Goal: Information Seeking & Learning: Learn about a topic

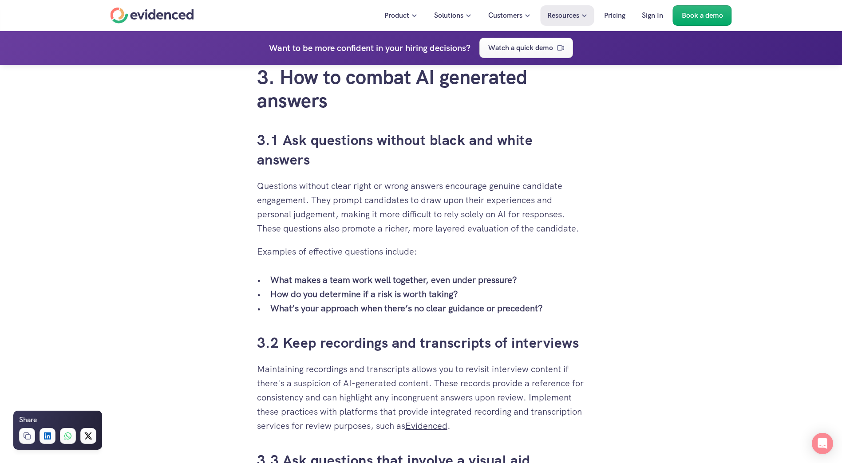
scroll to position [1775, 0]
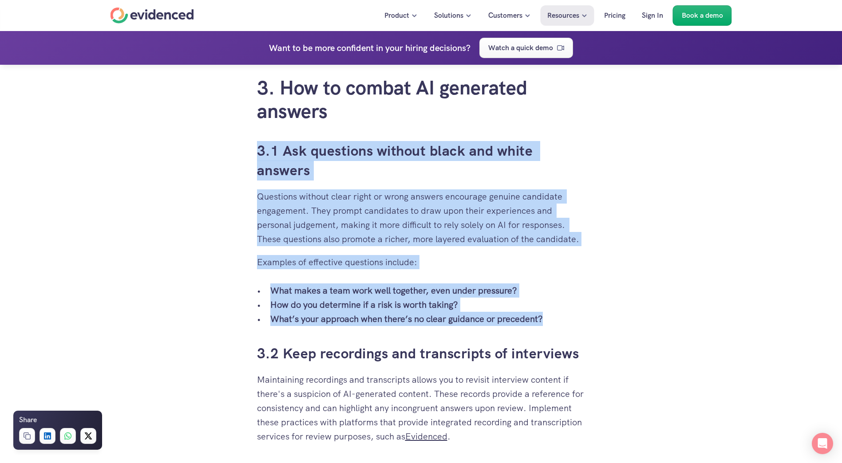
drag, startPoint x: 252, startPoint y: 148, endPoint x: 569, endPoint y: 319, distance: 359.7
click at [569, 319] on div "When you’ve put time and effort into building a solid recruitment process, it c…" at bounding box center [421, 24] width 346 height 3128
copy div "3.1 Ask questions without black and white answers Questions without clear right…"
click at [670, 236] on div "When you’ve put time and effort into building a solid recruitment process, it c…" at bounding box center [421, 308] width 842 height 3697
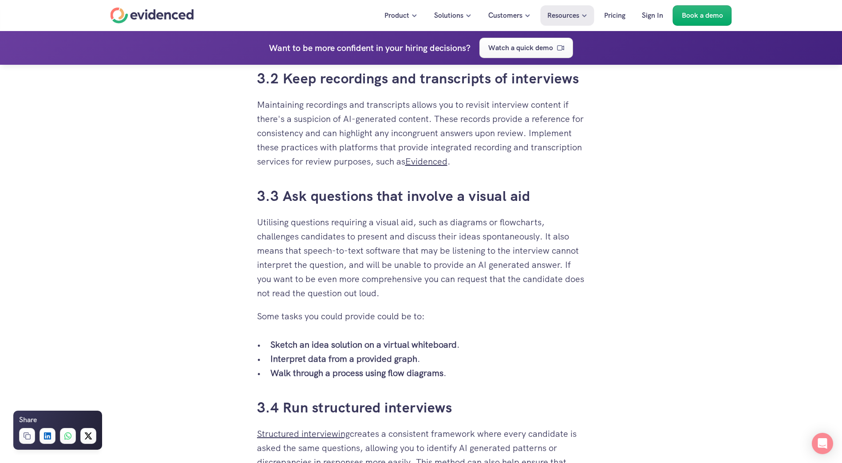
scroll to position [2041, 0]
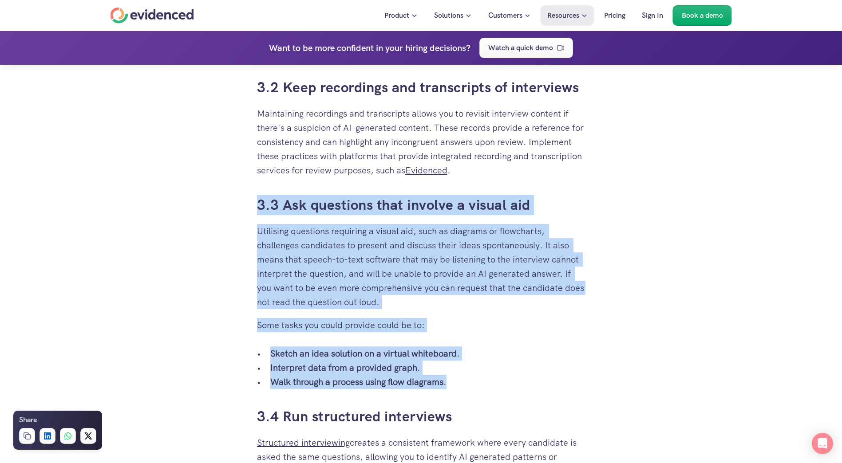
drag, startPoint x: 252, startPoint y: 201, endPoint x: 577, endPoint y: 387, distance: 374.8
copy div "3.3 Ask questions that involve a visual aid Utilising questions requiring a vis…"
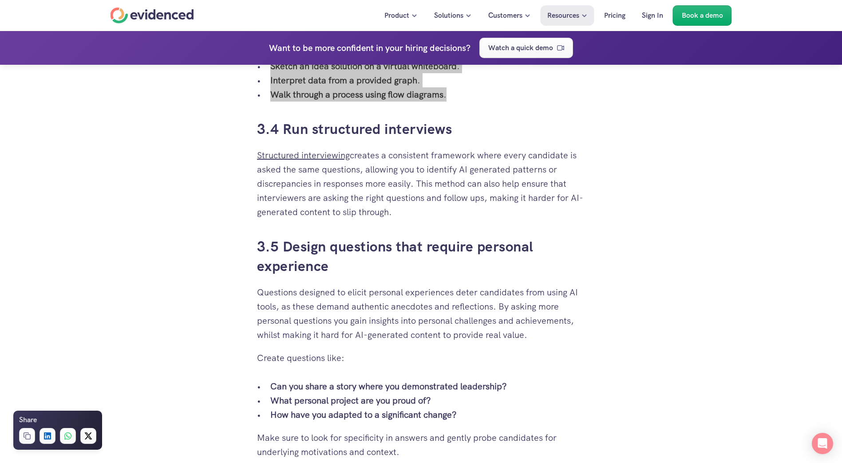
scroll to position [2396, 0]
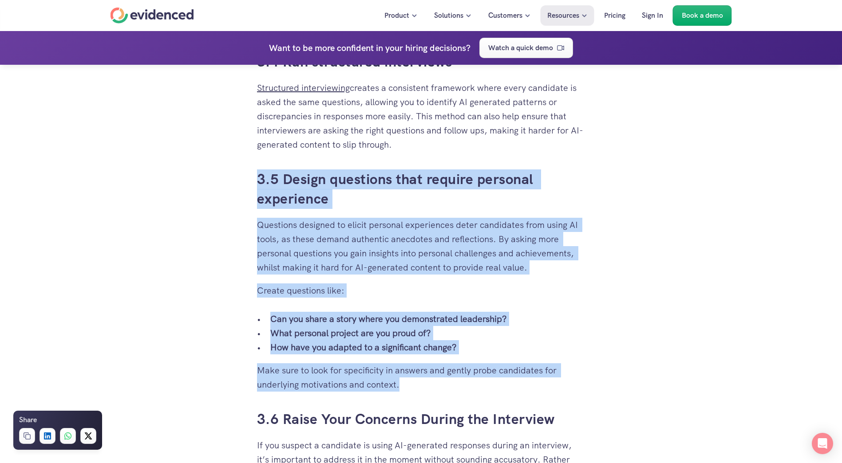
drag, startPoint x: 256, startPoint y: 177, endPoint x: 540, endPoint y: 389, distance: 354.7
copy div "3.5 Design questions that require personal experience Questions designed to eli…"
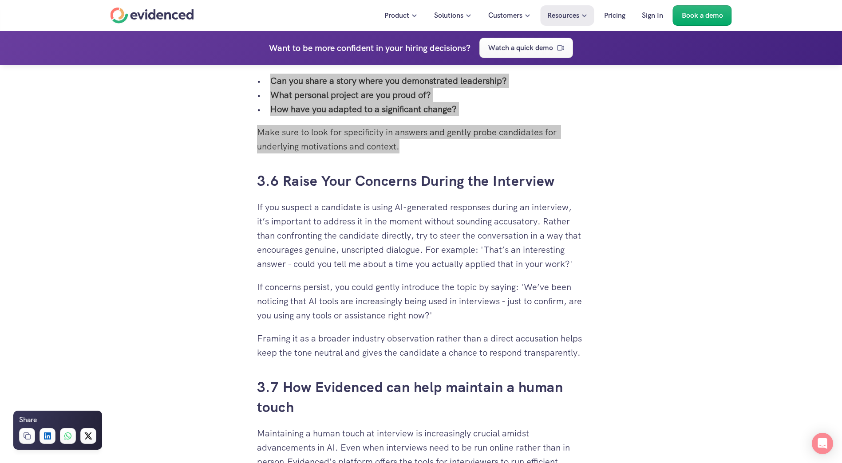
scroll to position [2706, 0]
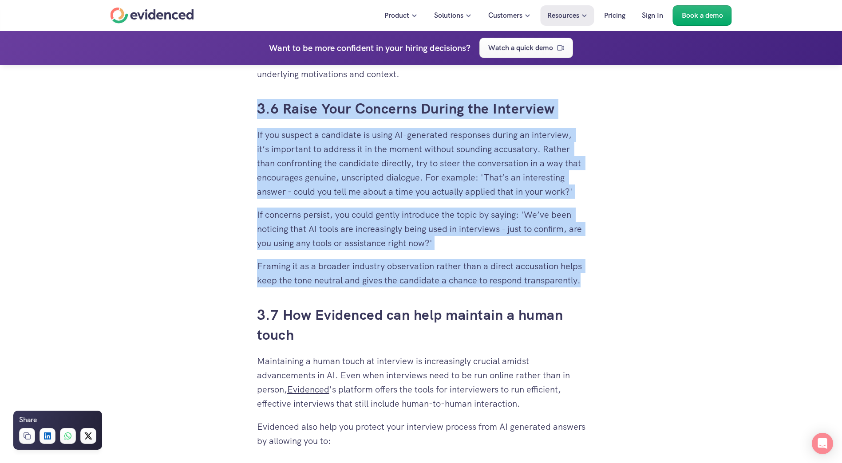
drag, startPoint x: 249, startPoint y: 110, endPoint x: 591, endPoint y: 287, distance: 385.2
copy div "3.6 Raise Your Concerns During the Interview If you suspect a candidate is usin…"
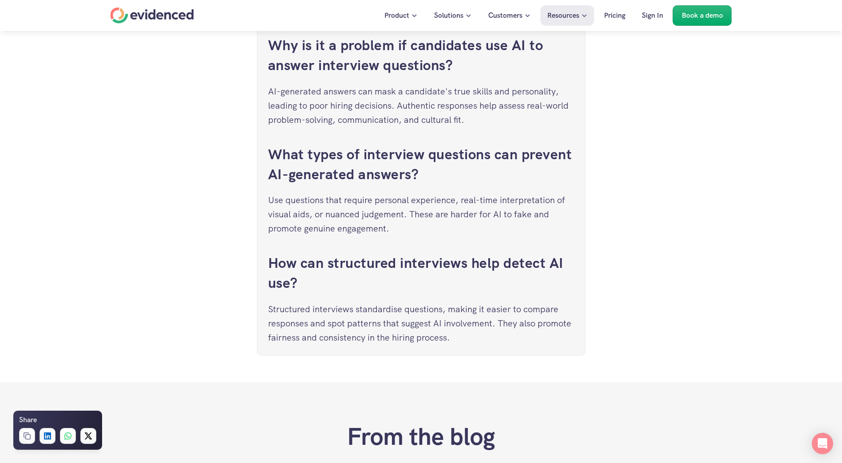
scroll to position [3549, 0]
click at [430, 154] on link "What types of interview questions can prevent AI-generated answers?" at bounding box center [421, 164] width 307 height 39
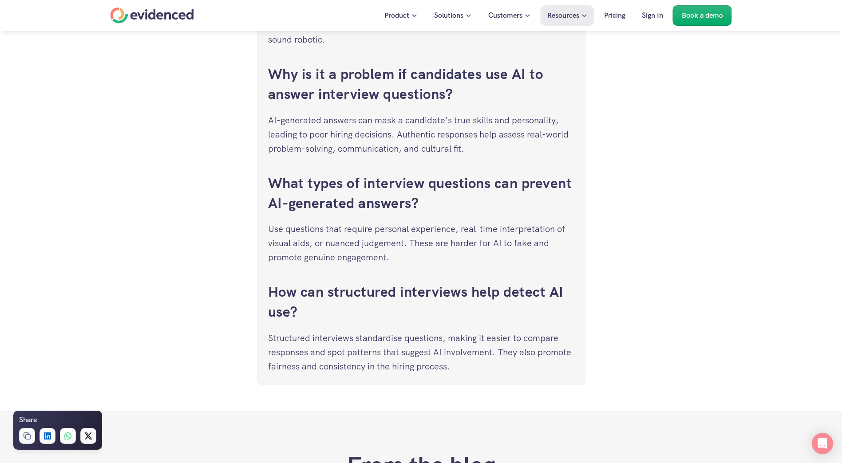
scroll to position [3451, 0]
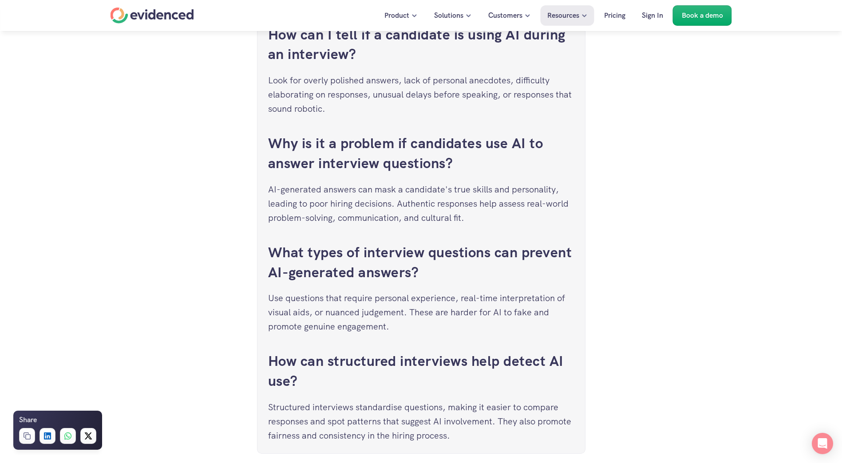
drag, startPoint x: 390, startPoint y: 327, endPoint x: 260, endPoint y: 253, distance: 150.0
click at [260, 253] on div "How can I tell if a candidate is using AI during an interview? Look for overly …" at bounding box center [421, 234] width 328 height 440
copy div "What types of interview questions can prevent AI-generated answers? Use questio…"
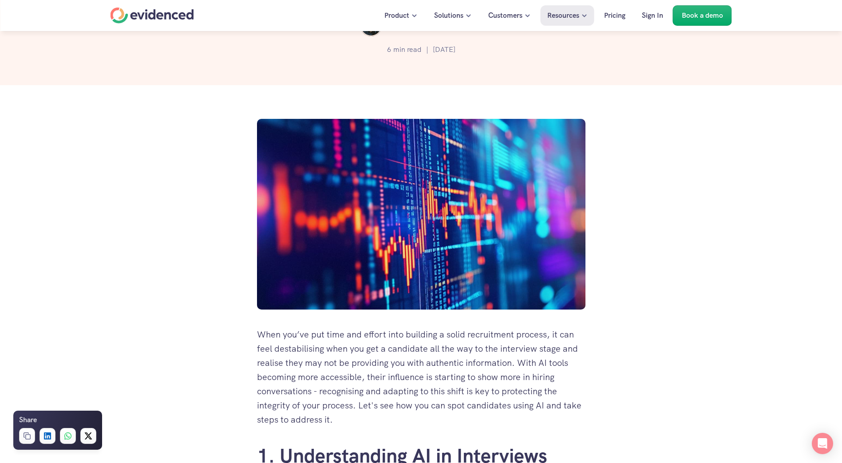
scroll to position [0, 0]
